Goal: Answer question/provide support

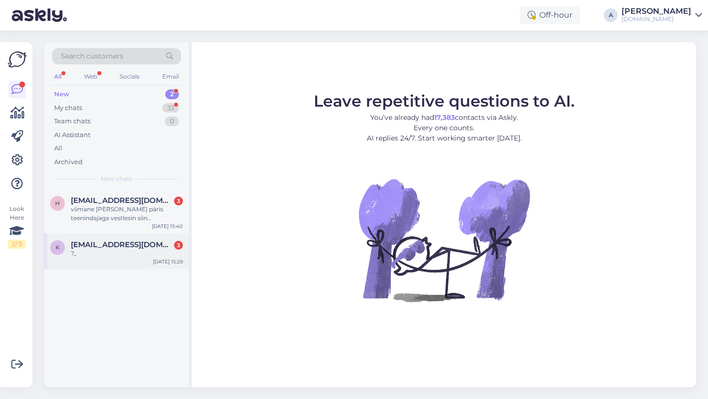
click at [139, 240] on span "[EMAIL_ADDRESS][DOMAIN_NAME]" at bounding box center [122, 244] width 102 height 9
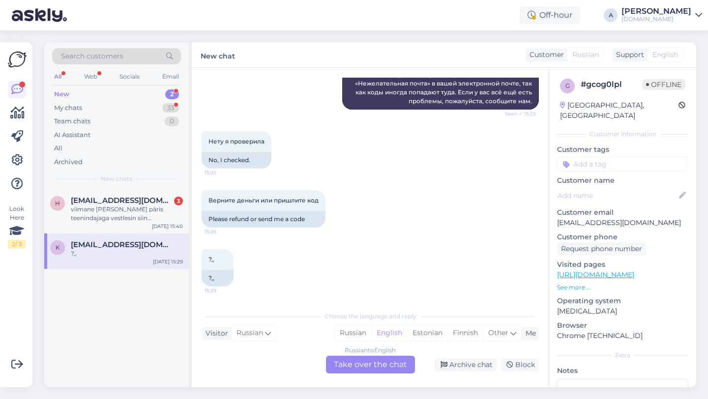
click at [370, 356] on div "Russian to English Take over the chat" at bounding box center [370, 365] width 89 height 18
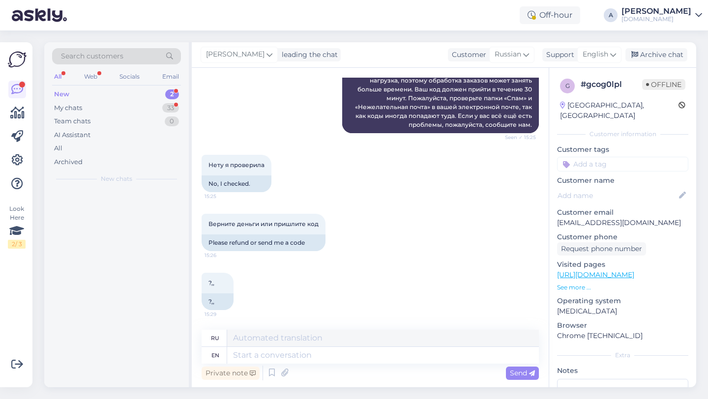
scroll to position [199, 0]
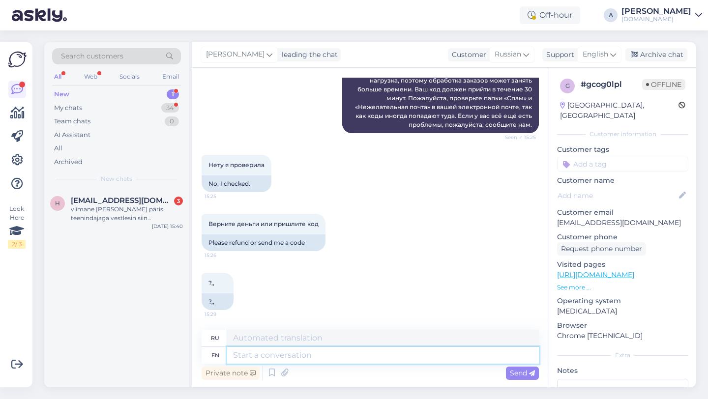
click at [337, 360] on textarea at bounding box center [383, 355] width 312 height 17
type textarea "Hey the"
type textarea "Привет"
type textarea "Hey there!"
type textarea "Привет!"
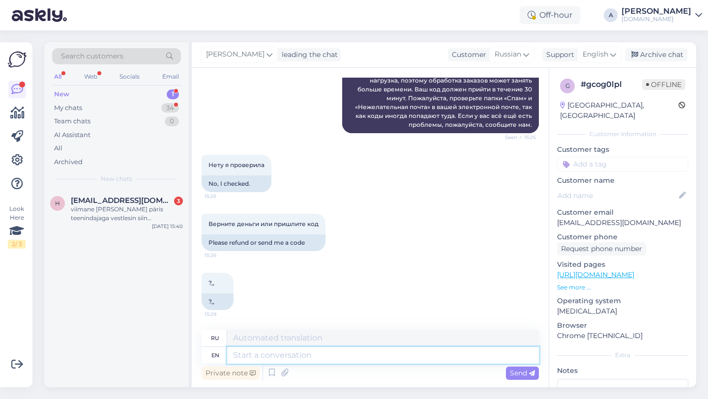
scroll to position [258, 0]
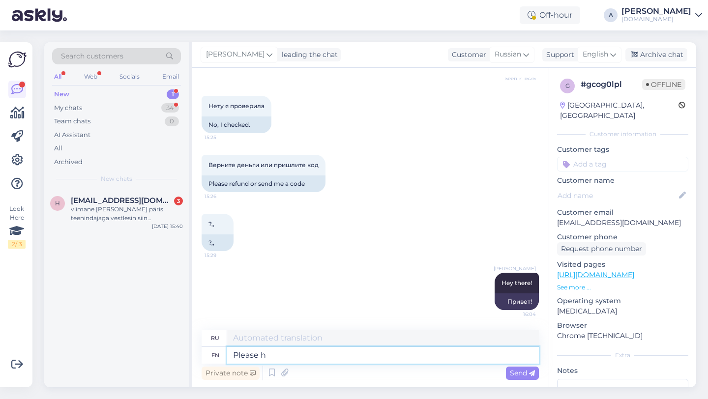
type textarea "Please hs"
type textarea "Пожалуйста"
type textarea "Please hsare w"
type textarea "Пожалуйста, оставайтесь"
type textarea "Please s"
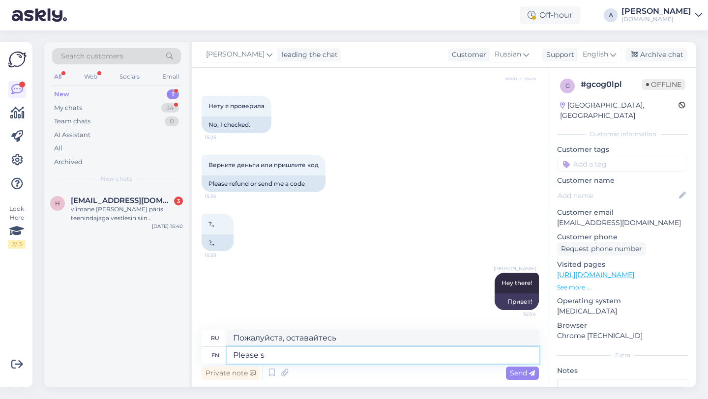
type textarea "Пожалуйста"
type textarea "Please share wit"
type textarea "Пожалуйста, поделитесь"
type textarea "Please share with me"
type textarea "Пожалуйста, поделитесь с"
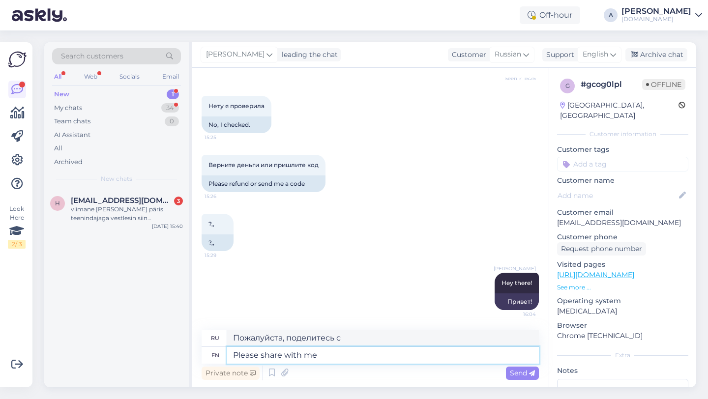
type textarea "Please share with me"
type textarea "Пожалуйста, поделитесь со мной."
type textarea "Please share with me the o"
type textarea "Пожалуйста, поделитесь со мной"
type textarea "Please share with me the order nu"
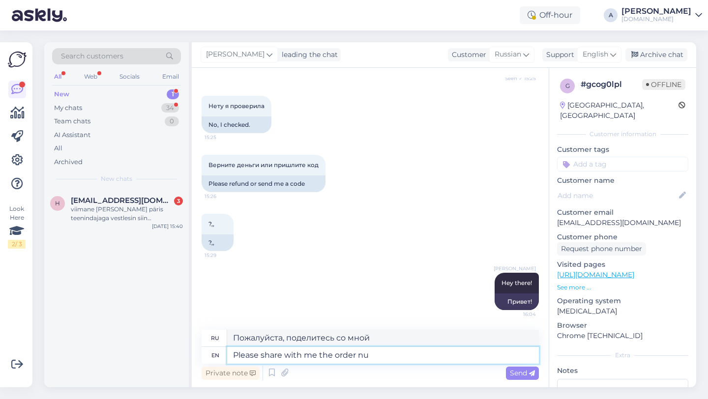
type textarea "Пожалуйста, поделитесь со мной заказом."
type textarea "Please share with me the order number."
type textarea "Пожалуйста, сообщите мне номер заказа."
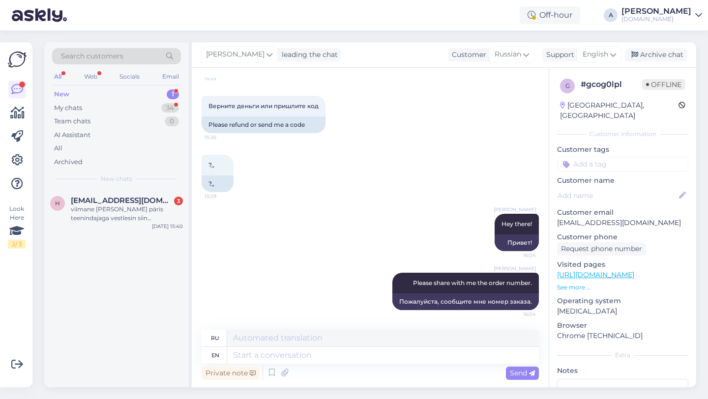
click at [583, 157] on input at bounding box center [622, 164] width 131 height 15
type input "orde"
click at [605, 187] on span "Order_delay" at bounding box center [623, 190] width 36 height 6
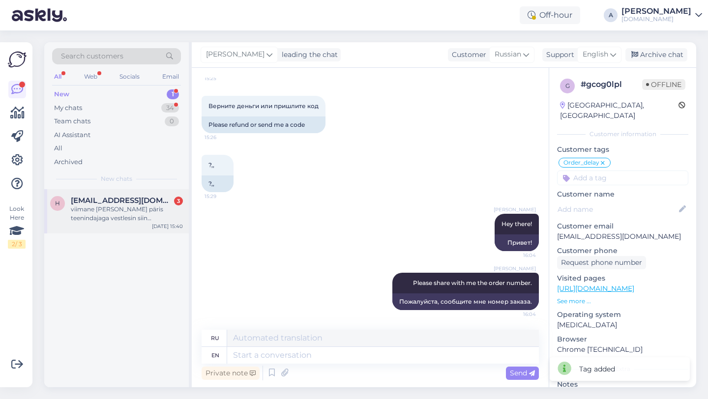
click at [127, 189] on div "h [EMAIL_ADDRESS][DOMAIN_NAME] 3 viimane [PERSON_NAME] päris teenindajaga vestl…" at bounding box center [116, 211] width 145 height 44
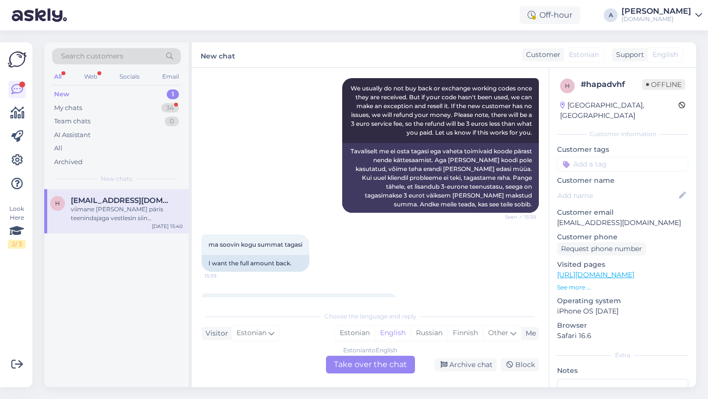
scroll to position [338, 0]
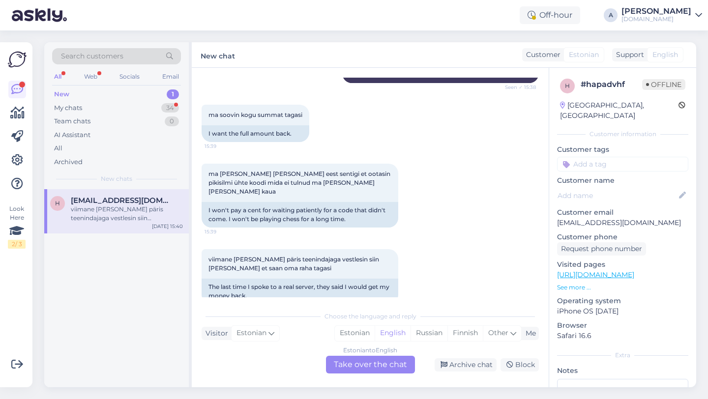
click at [356, 368] on div "Estonian to English Take over the chat" at bounding box center [370, 365] width 89 height 18
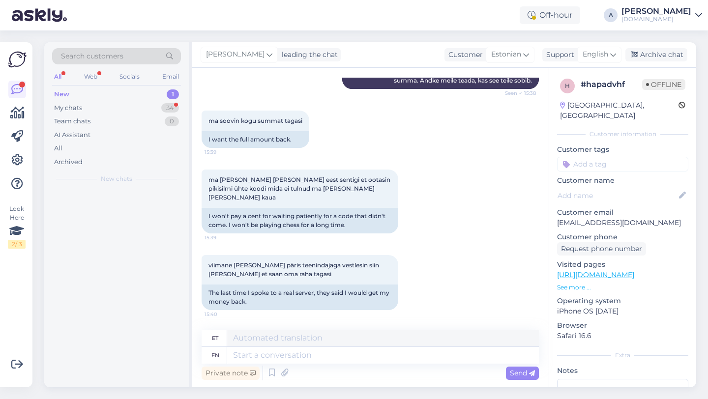
scroll to position [314, 0]
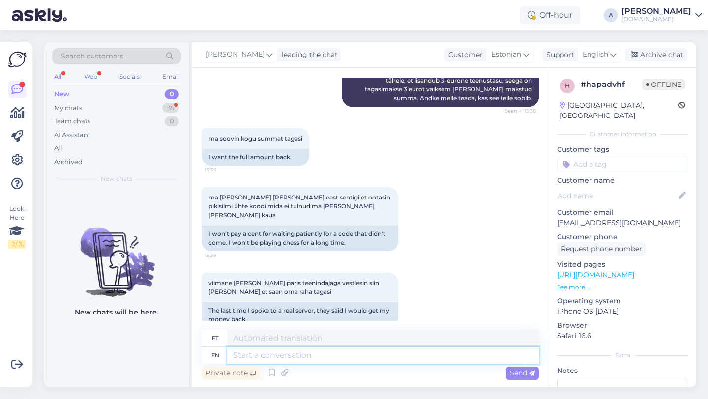
click at [319, 359] on textarea at bounding box center [383, 355] width 312 height 17
type textarea "Hey t"
type textarea "Hei"
type textarea "Hey there!"
type textarea "Tere!"
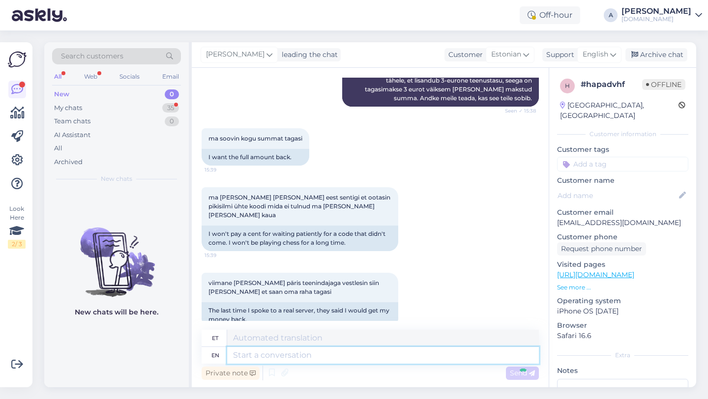
scroll to position [373, 0]
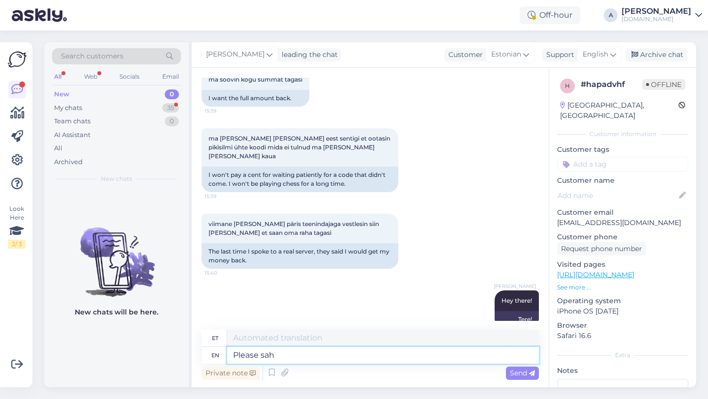
type textarea "Please [PERSON_NAME]"
type textarea "Palun"
type textarea "Please sahre wi"
type textarea "Palun sahre"
type textarea "Please share wi"
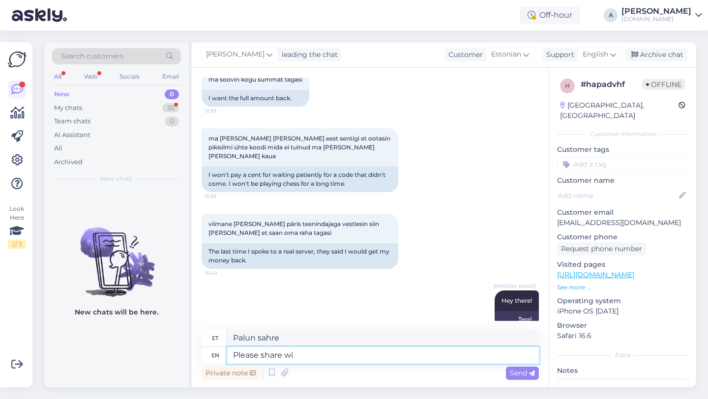
type textarea "Palun jaga"
type textarea "Please share with m"
type textarea "Palun jagage"
type textarea "Please share with me yo"
type textarea "Palun jaga minuga"
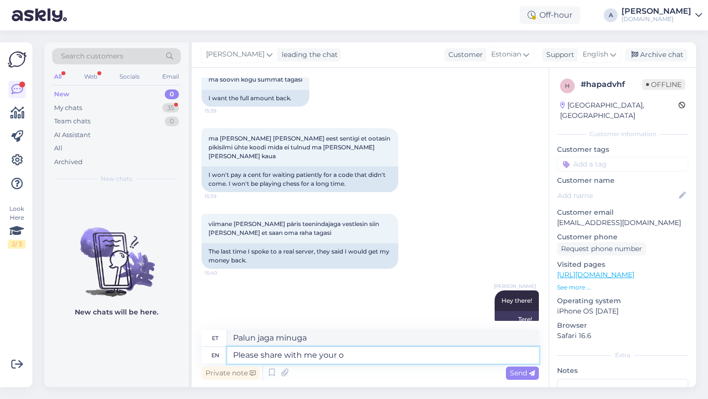
type textarea "Please share with me your or"
type textarea "Palun jaga minuga oma"
type textarea "Please share with me your order nu"
type textarea "Palun jaga minuga oma tellimust"
type textarea "Please share with me your order number."
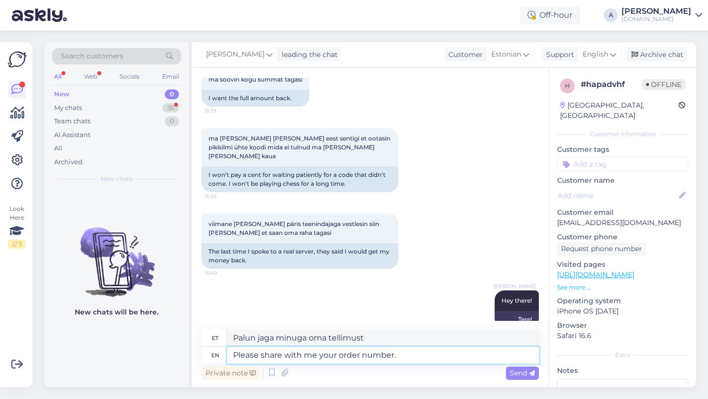
type textarea "Palun jaga minuga oma tellimuse numbrit."
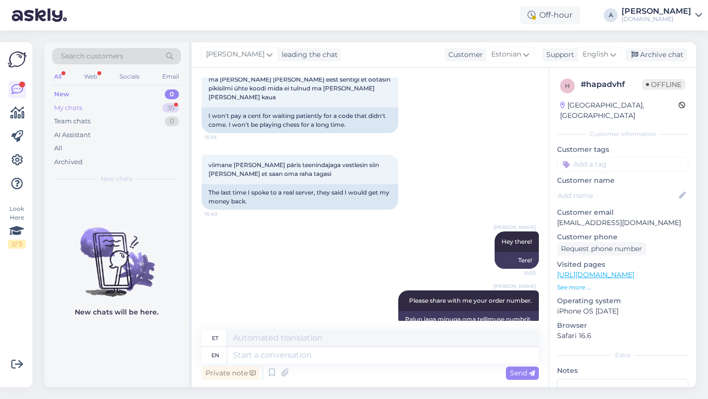
click at [160, 111] on div "My chats 35" at bounding box center [116, 108] width 129 height 14
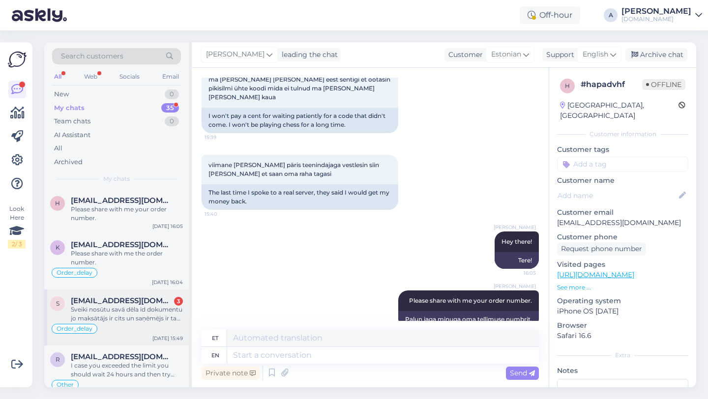
click at [157, 314] on div "Sveiki nosūtu savā dēla īd dokumentu jo maksātājs ir cits un saņēmējs ir tas pa…" at bounding box center [127, 314] width 112 height 18
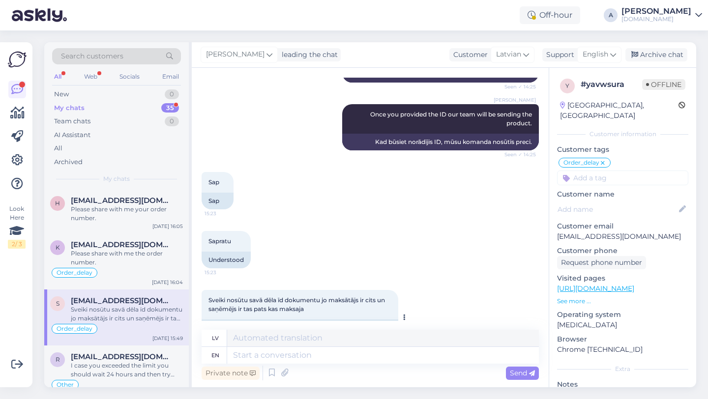
scroll to position [1543, 0]
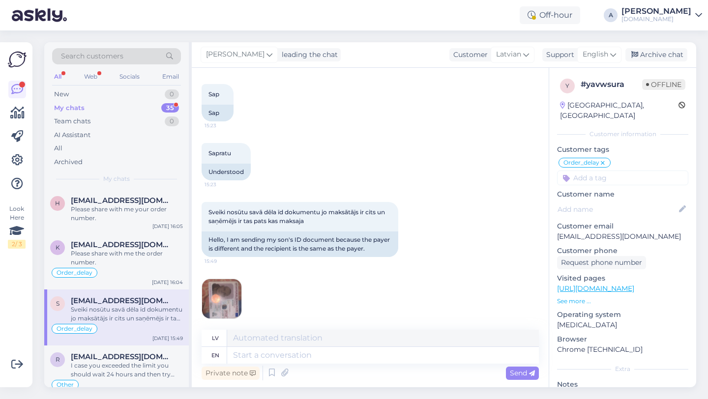
click at [227, 287] on img at bounding box center [221, 298] width 39 height 39
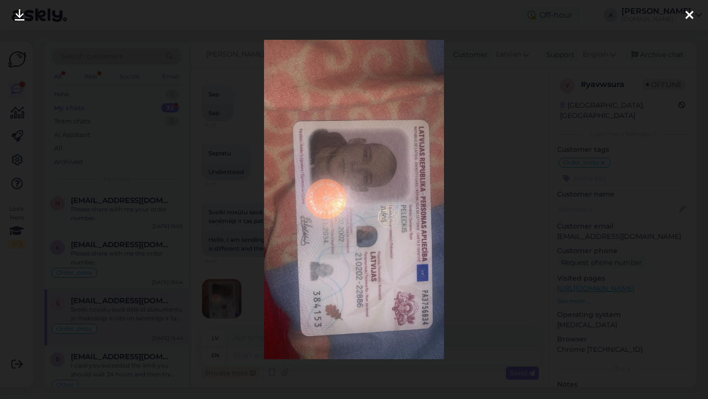
click at [20, 16] on icon at bounding box center [20, 15] width 10 height 13
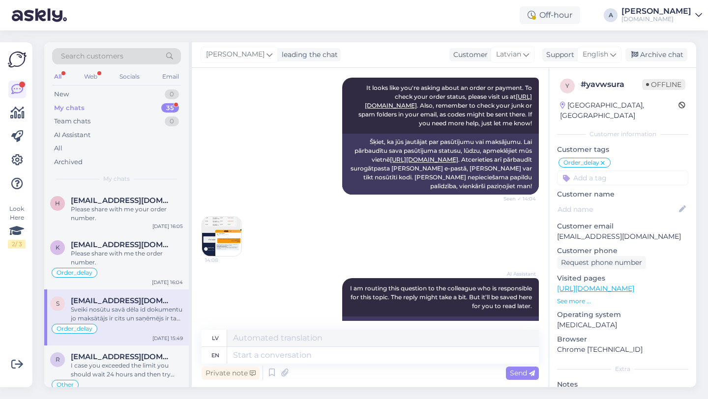
scroll to position [88, 0]
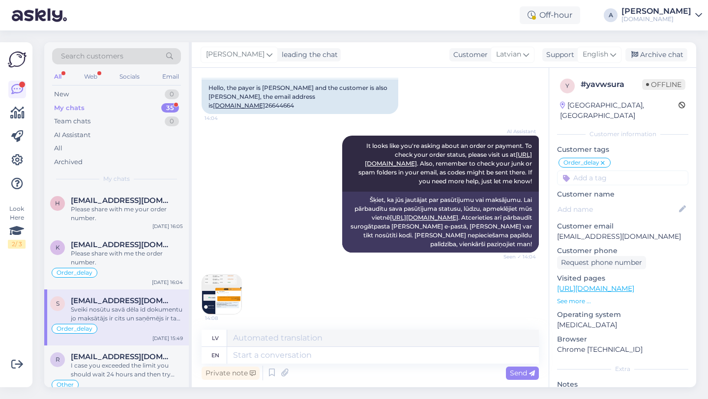
drag, startPoint x: 673, startPoint y: 228, endPoint x: 552, endPoint y: 228, distance: 120.9
click at [552, 228] on div "y # yavwsura Offline [GEOGRAPHIC_DATA], Riga Customer information Customer tags…" at bounding box center [622, 282] width 147 height 428
drag, startPoint x: 671, startPoint y: 226, endPoint x: 555, endPoint y: 225, distance: 116.0
click at [555, 225] on div "y # yavwsura Offline [GEOGRAPHIC_DATA], Riga Customer information Customer tags…" at bounding box center [622, 282] width 147 height 428
copy p "[EMAIL_ADDRESS][DOMAIN_NAME]"
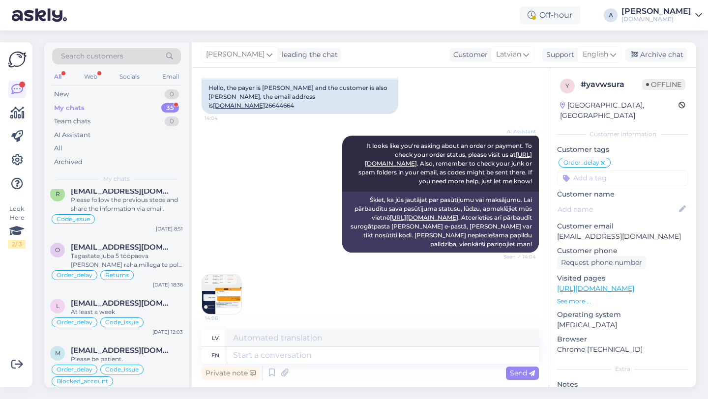
scroll to position [1631, 0]
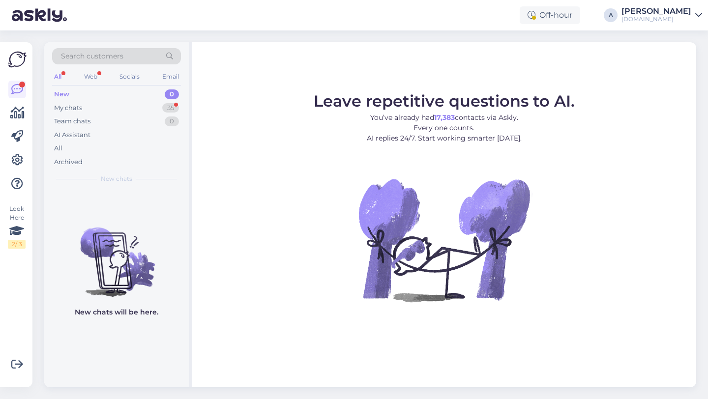
click at [340, 212] on figure "Leave repetitive questions to AI. You’ve already had 17,383 contacts via Askly.…" at bounding box center [444, 210] width 487 height 235
